Goal: Transaction & Acquisition: Purchase product/service

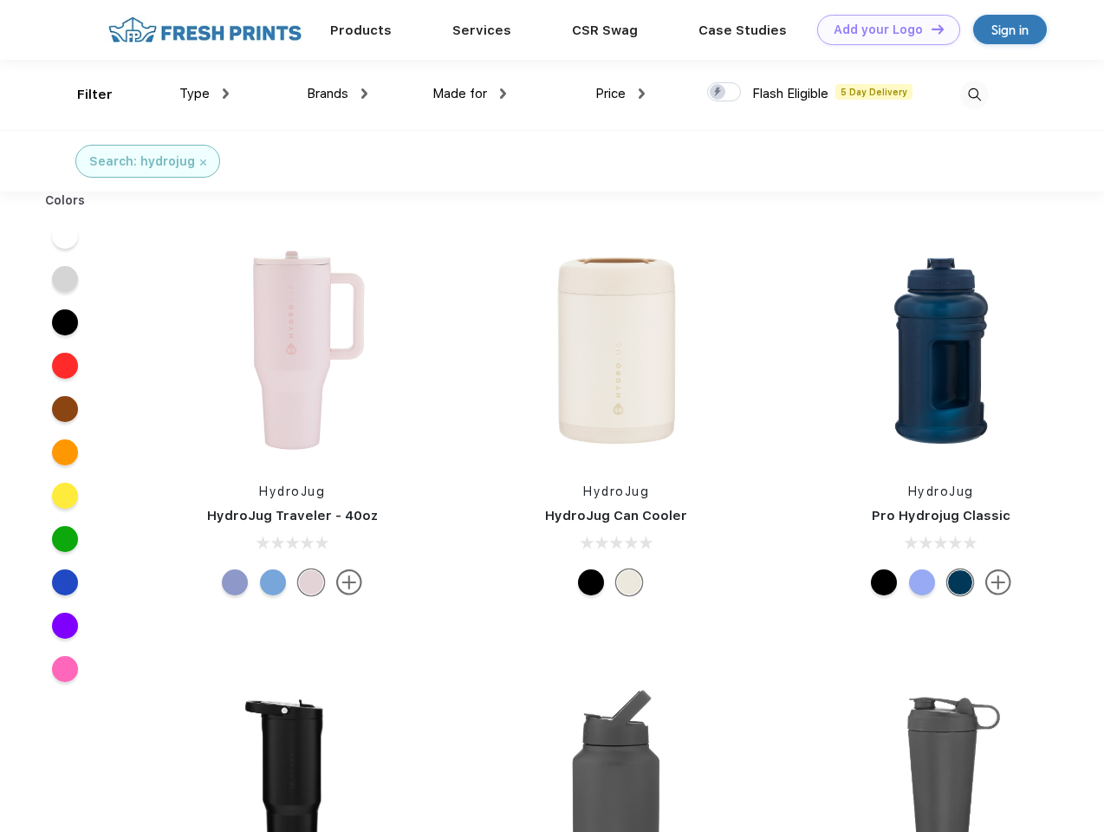
scroll to position [1, 0]
click at [882, 29] on link "Add your Logo Design Tool" at bounding box center [888, 30] width 143 height 30
click at [0, 0] on div "Design Tool" at bounding box center [0, 0] width 0 height 0
click at [930, 29] on link "Add your Logo Design Tool" at bounding box center [888, 30] width 143 height 30
click at [83, 94] on div "Filter" at bounding box center [95, 95] width 36 height 20
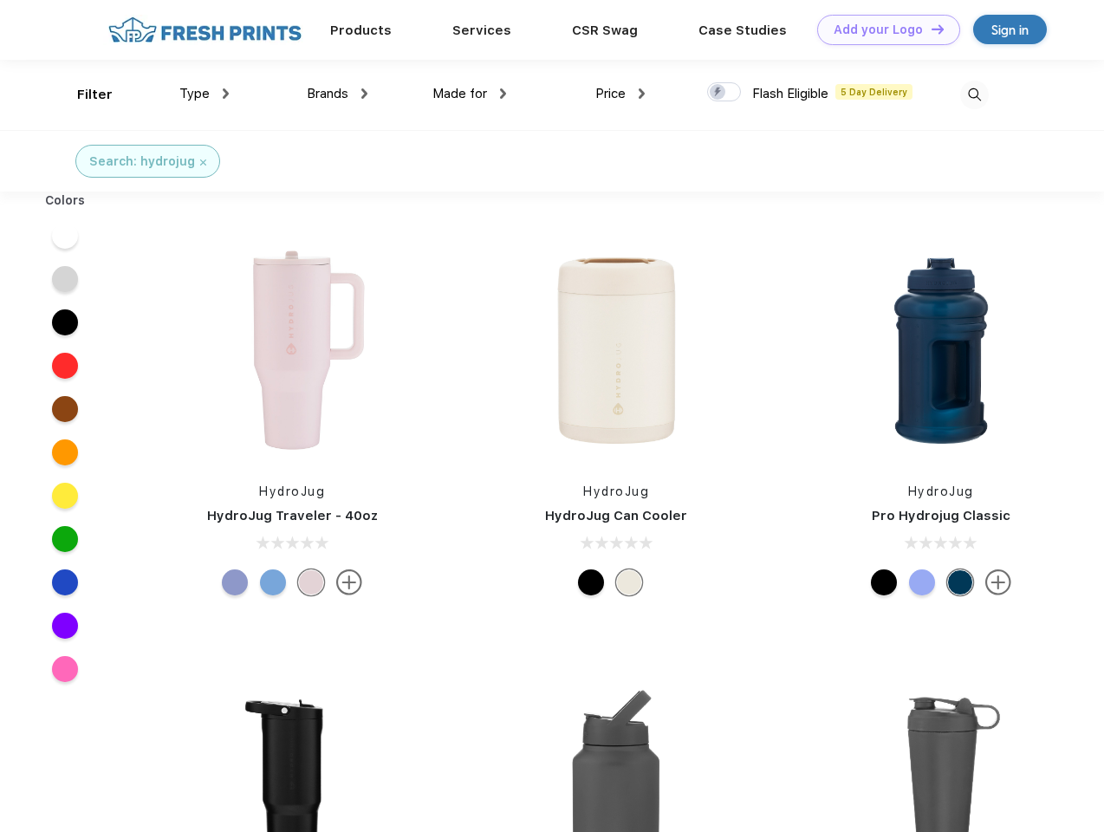
click at [204, 94] on span "Type" at bounding box center [194, 94] width 30 height 16
click at [337, 94] on span "Brands" at bounding box center [328, 94] width 42 height 16
click at [470, 94] on span "Made for" at bounding box center [459, 94] width 55 height 16
click at [620, 94] on span "Price" at bounding box center [610, 94] width 30 height 16
click at [724, 93] on div at bounding box center [724, 91] width 34 height 19
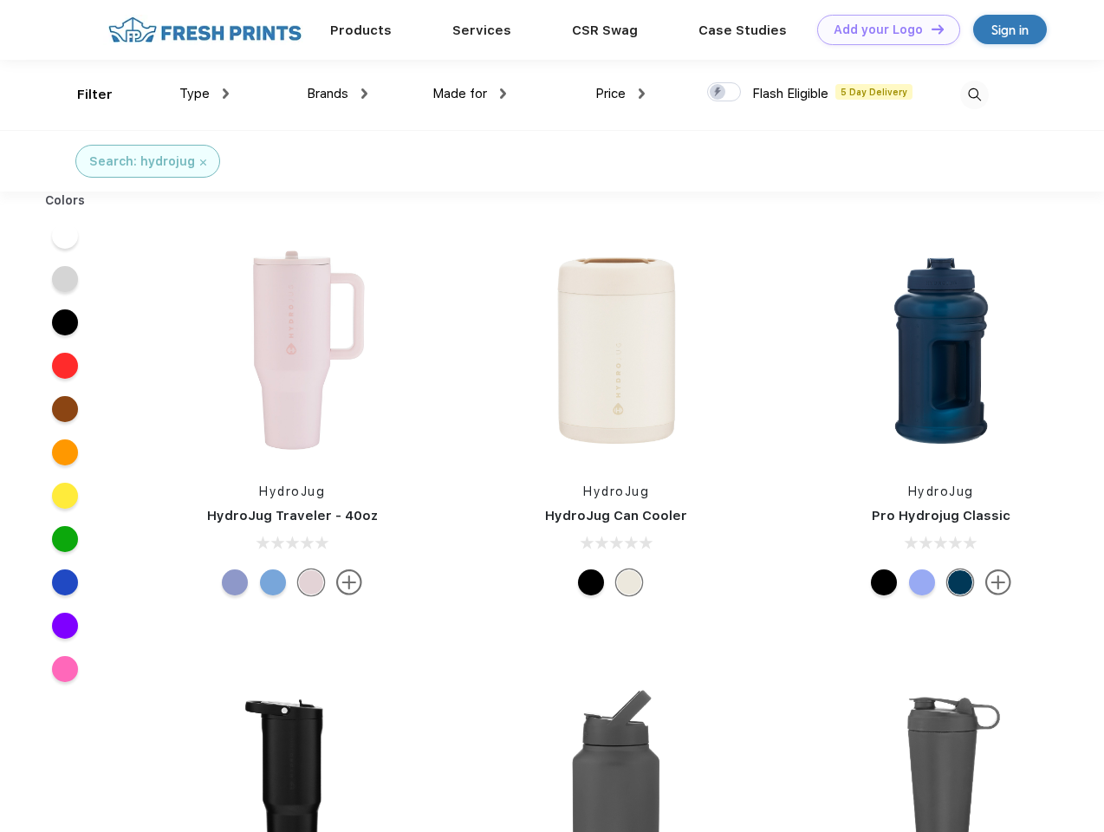
click at [718, 93] on input "checkbox" at bounding box center [712, 86] width 11 height 11
click at [974, 94] on img at bounding box center [974, 95] width 29 height 29
